Goal: Task Accomplishment & Management: Manage account settings

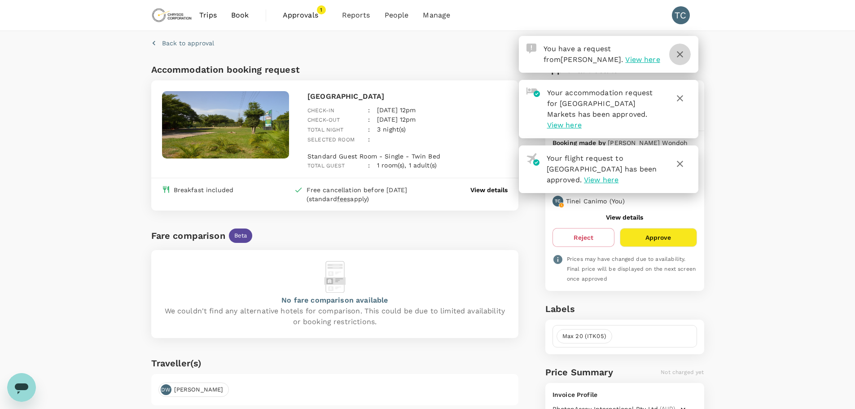
click at [681, 55] on icon "button" at bounding box center [680, 54] width 6 height 6
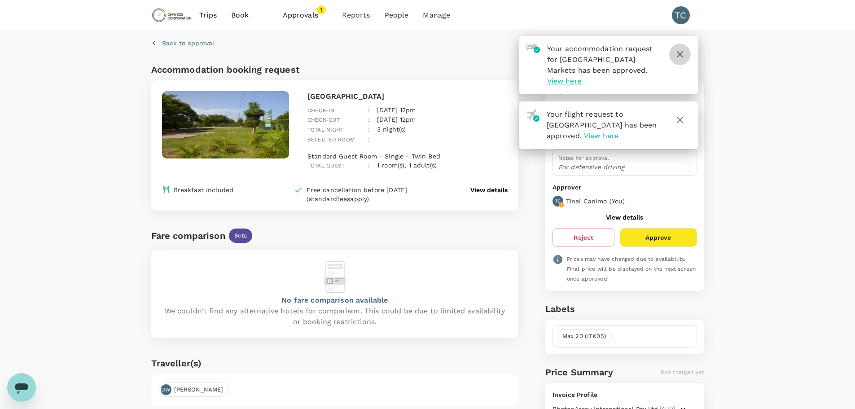
click at [681, 50] on icon "button" at bounding box center [679, 54] width 11 height 11
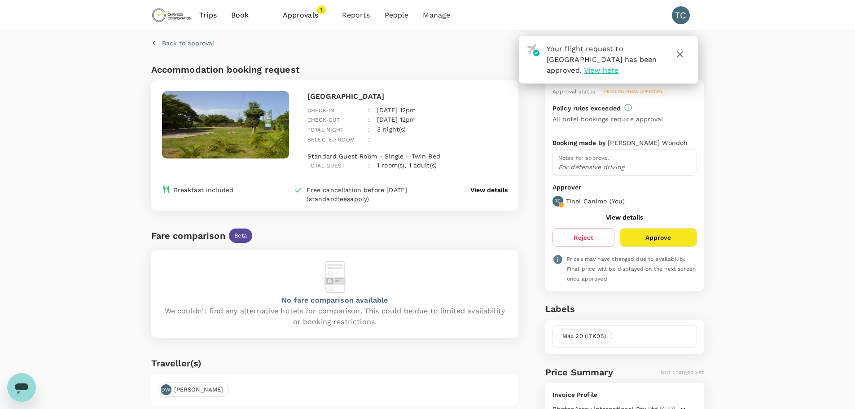
click at [677, 53] on icon "button" at bounding box center [679, 54] width 11 height 11
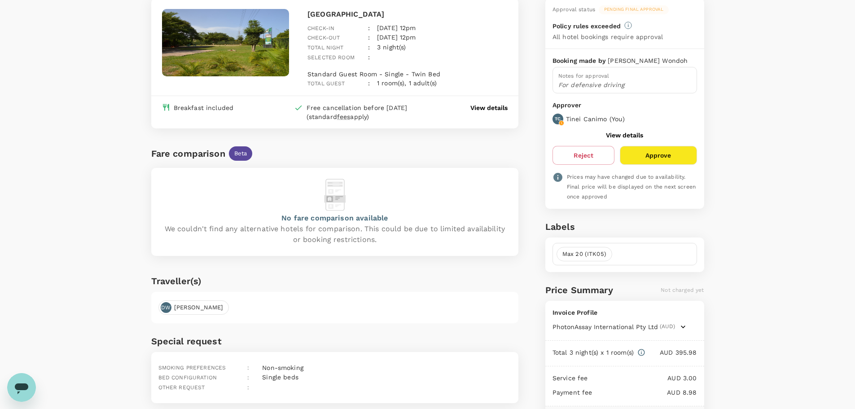
scroll to position [90, 0]
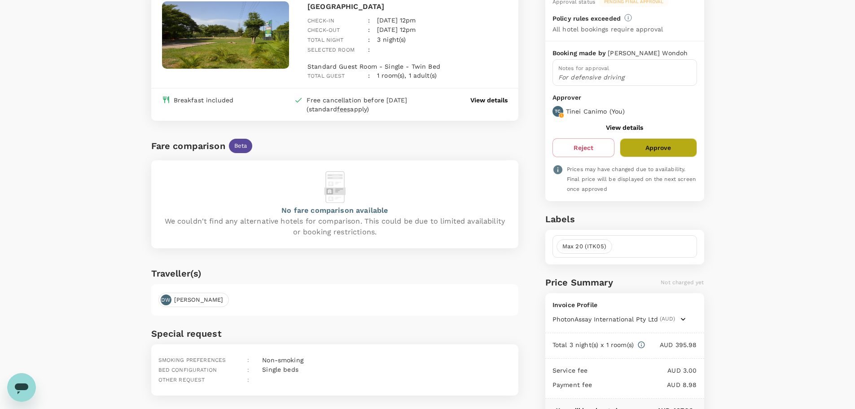
click at [654, 150] on button "Approve" at bounding box center [658, 147] width 77 height 19
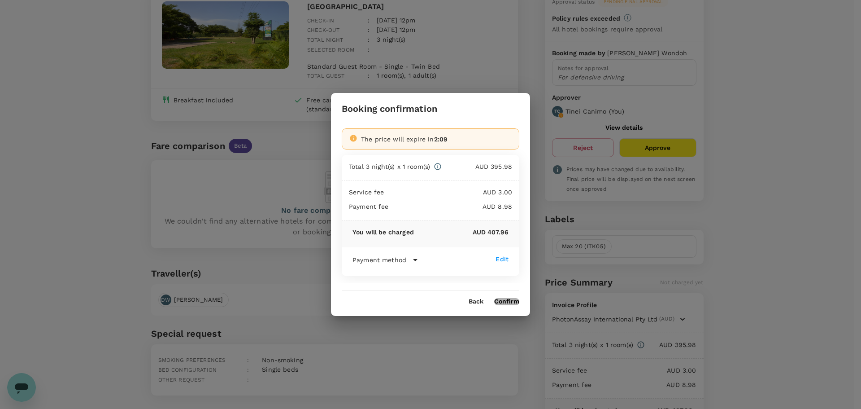
click at [507, 297] on div "Back Confirm" at bounding box center [430, 298] width 199 height 14
click at [508, 299] on button "Confirm" at bounding box center [506, 301] width 25 height 7
